Goal: Task Accomplishment & Management: Use online tool/utility

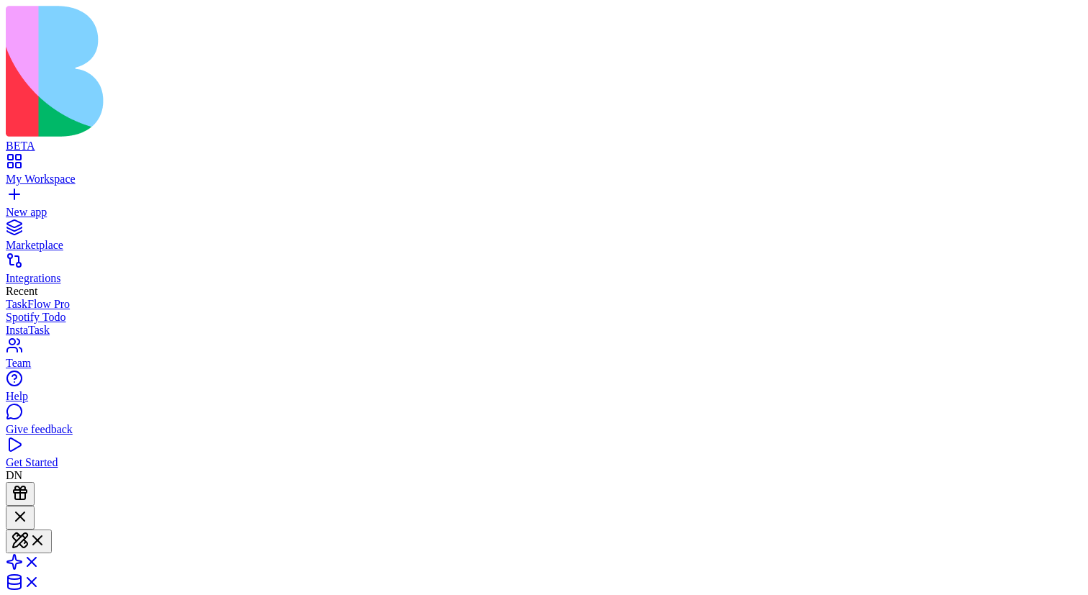
scroll to position [291, 0]
click at [87, 173] on div "My Workspace" at bounding box center [544, 179] width 1076 height 13
click at [29, 508] on div at bounding box center [20, 517] width 17 height 19
click at [481, 506] on header "Spotify Todo Invite & Share" at bounding box center [544, 585] width 1076 height 158
click at [52, 519] on button at bounding box center [29, 531] width 46 height 24
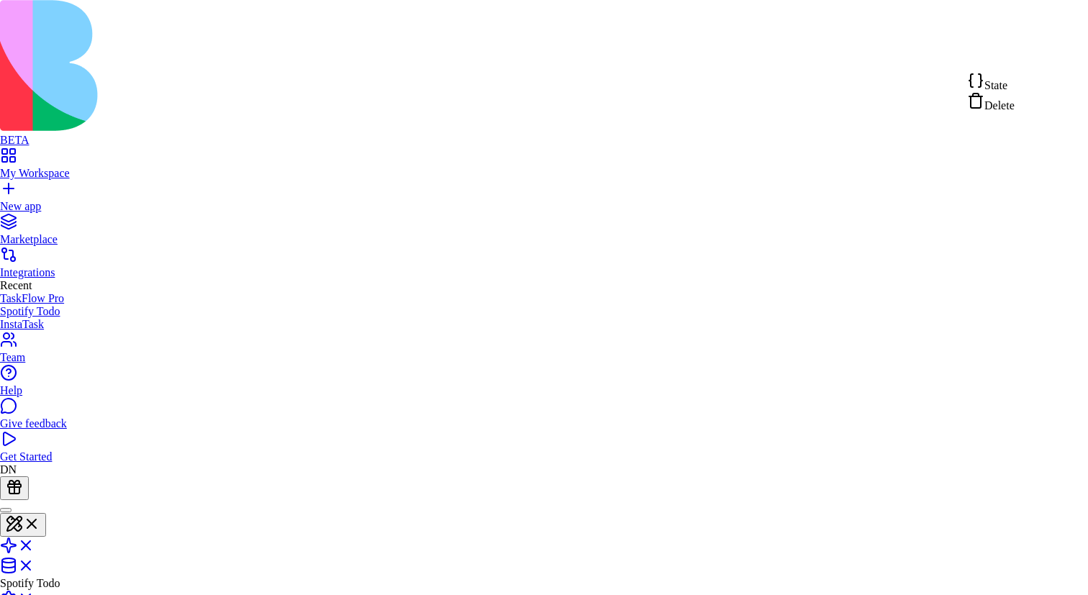
click at [1014, 84] on div "State" at bounding box center [990, 82] width 47 height 20
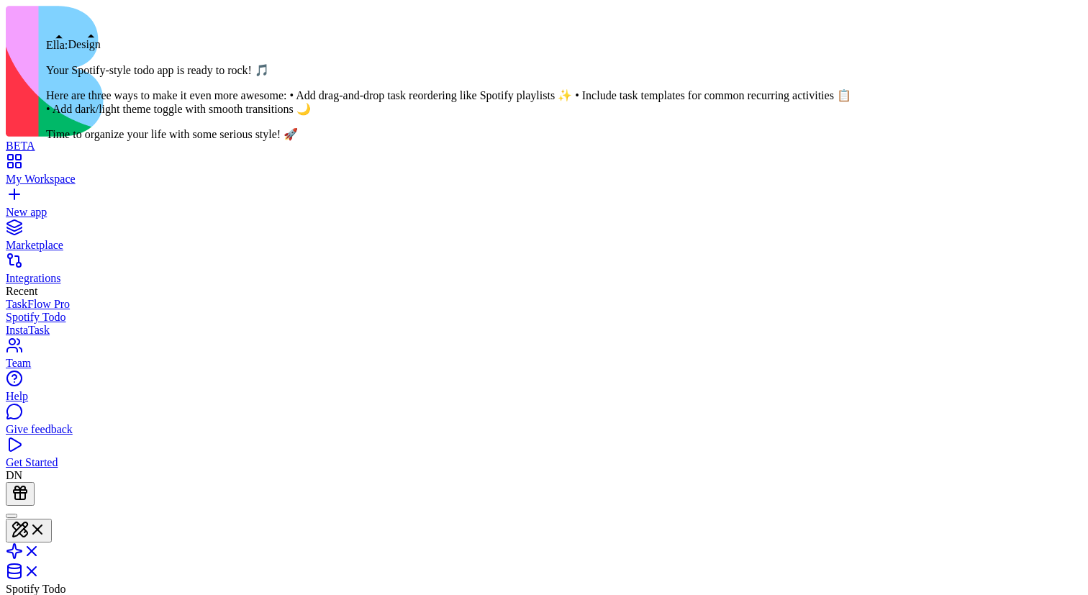
click at [52, 519] on button at bounding box center [29, 531] width 46 height 24
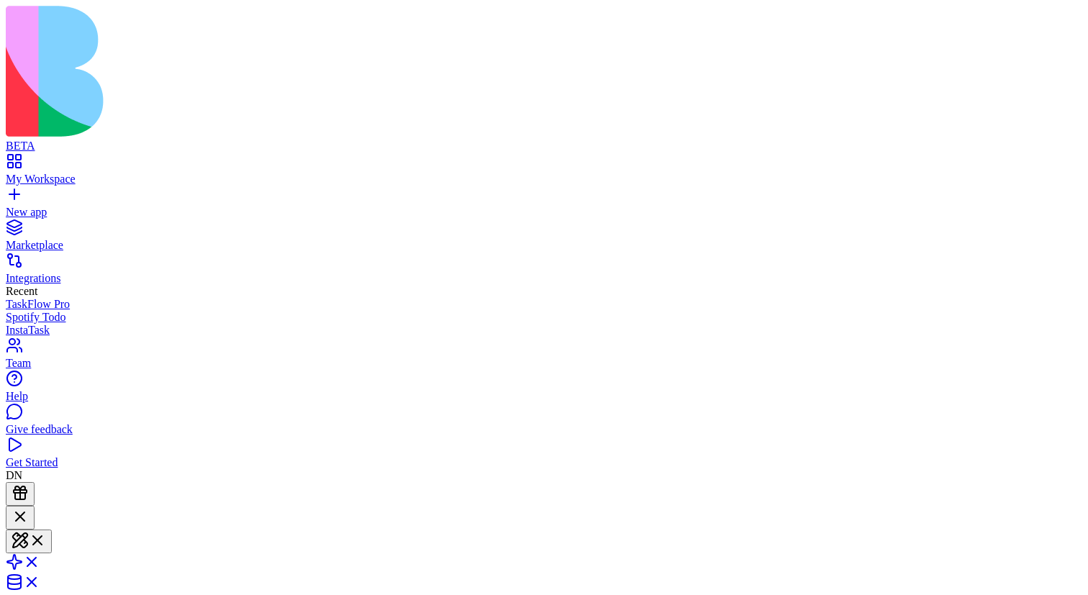
scroll to position [291, 0]
click at [29, 508] on div at bounding box center [20, 517] width 17 height 19
click at [52, 519] on button at bounding box center [29, 531] width 46 height 24
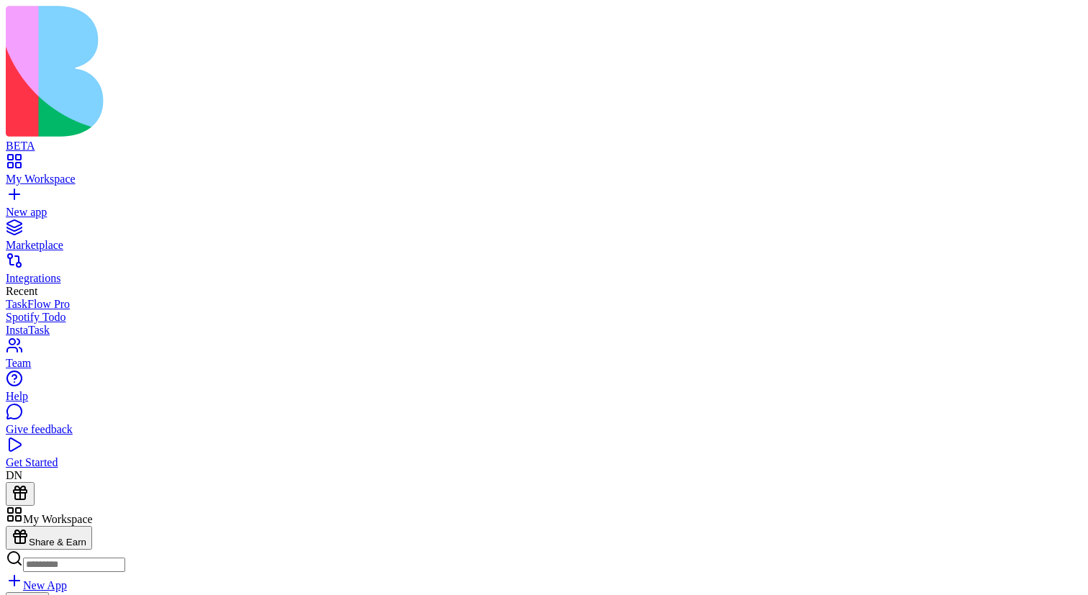
click at [52, 346] on button at bounding box center [29, 531] width 46 height 24
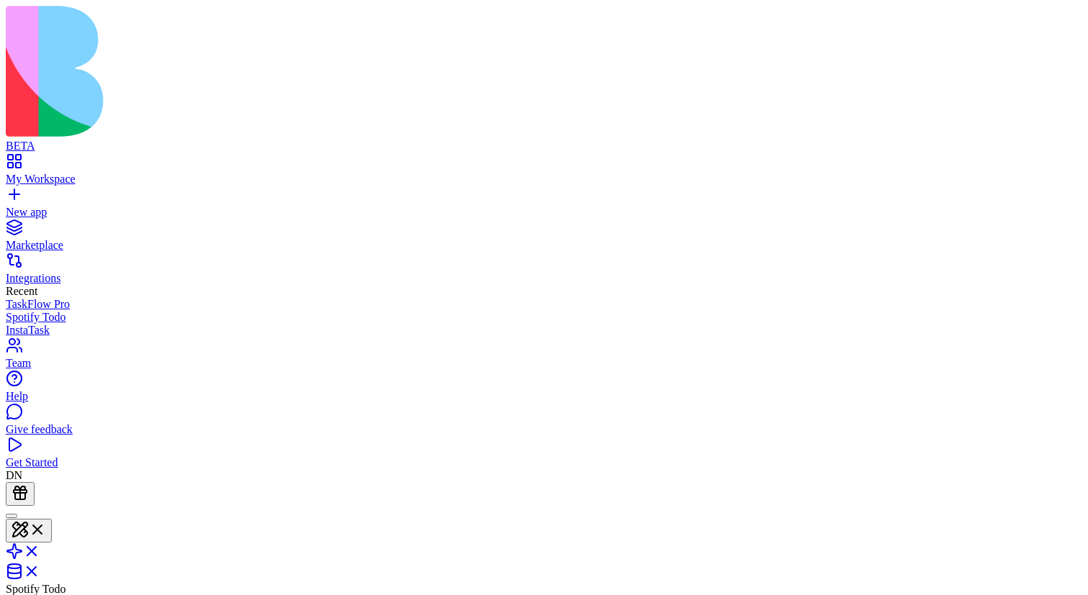
click at [52, 519] on button at bounding box center [29, 531] width 46 height 24
